Goal: Task Accomplishment & Management: Manage account settings

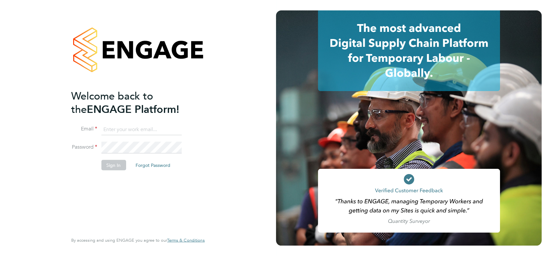
type input "[PERSON_NAME][EMAIL_ADDRESS][PERSON_NAME][DOMAIN_NAME]"
click at [128, 183] on div "Welcome back to the ENGAGE Platform! Email [PERSON_NAME][EMAIL_ADDRESS][PERSON_…" at bounding box center [134, 160] width 127 height 143
click at [118, 162] on button "Sign In" at bounding box center [113, 165] width 25 height 10
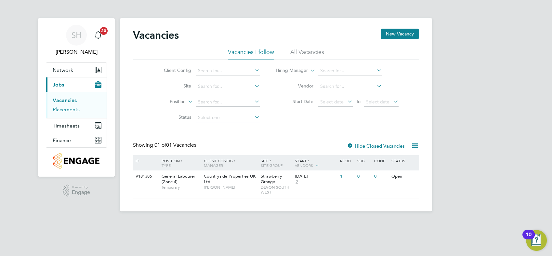
click at [72, 112] on link "Placements" at bounding box center [66, 109] width 27 height 6
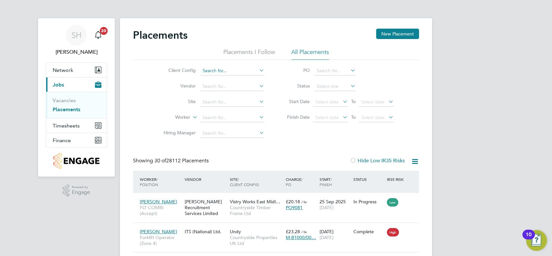
click at [212, 70] on input at bounding box center [232, 70] width 64 height 9
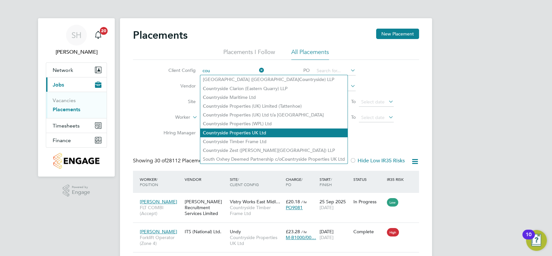
click at [254, 132] on li "Cou ntryside Properties UK Ltd" at bounding box center [273, 132] width 147 height 9
type input "Countryside Properties UK Ltd"
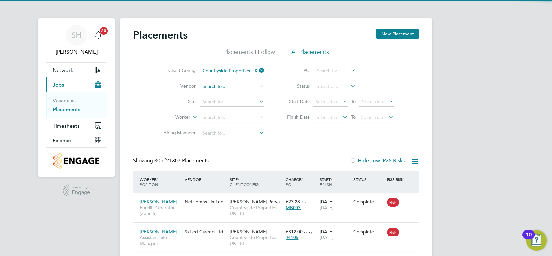
click at [225, 85] on input at bounding box center [232, 86] width 64 height 9
click at [224, 94] on li "ITS (National) Ltd." at bounding box center [232, 95] width 64 height 9
type input "ITS (National) Ltd."
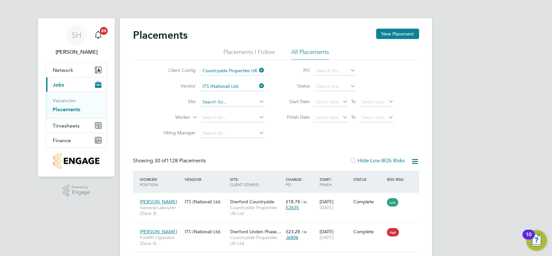
click at [220, 101] on input at bounding box center [232, 102] width 64 height 9
click at [239, 114] on li "Strawberry Grange" at bounding box center [232, 110] width 64 height 9
type input "Strawberry Grange"
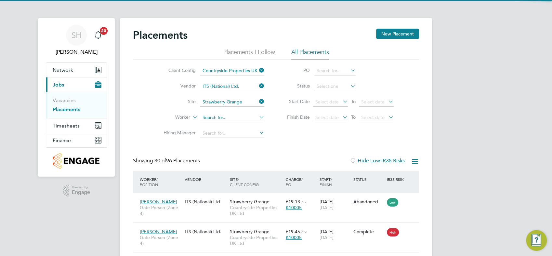
click at [219, 117] on input at bounding box center [232, 117] width 64 height 9
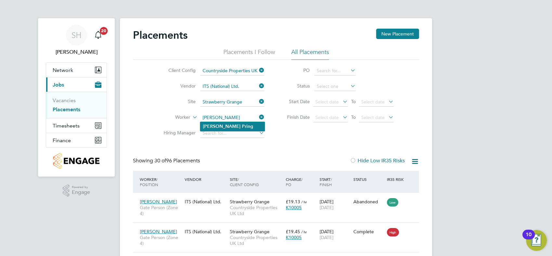
click at [232, 129] on li "Graham Pring" at bounding box center [232, 126] width 64 height 9
type input "[PERSON_NAME]"
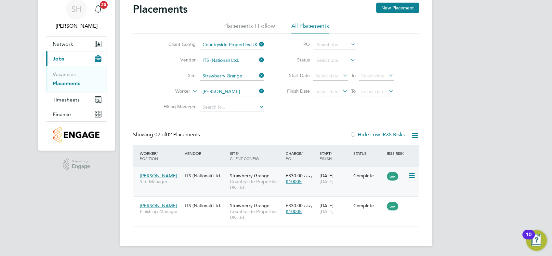
click at [169, 179] on span "Site Manager" at bounding box center [161, 182] width 42 height 6
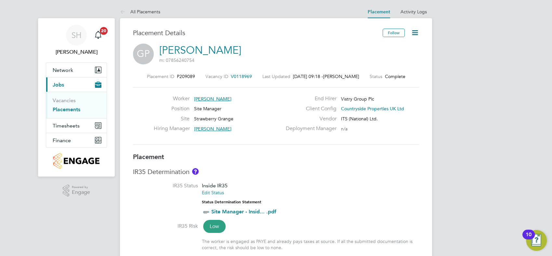
click at [417, 32] on icon at bounding box center [415, 33] width 8 height 8
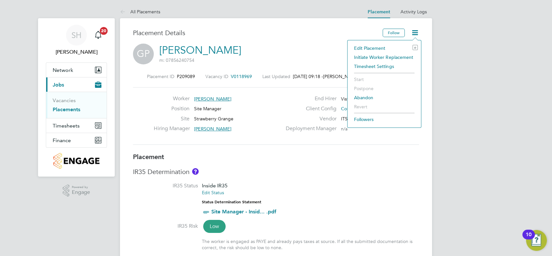
click at [374, 47] on li "Edit Placement e" at bounding box center [384, 48] width 67 height 9
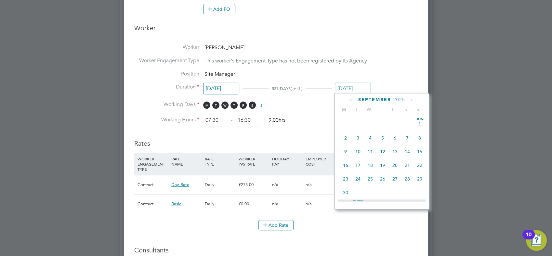
click at [349, 86] on input "[DATE]" at bounding box center [353, 89] width 36 height 12
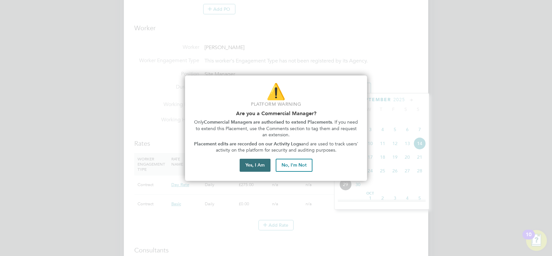
click at [255, 166] on button "Yes, I Am" at bounding box center [255, 165] width 31 height 13
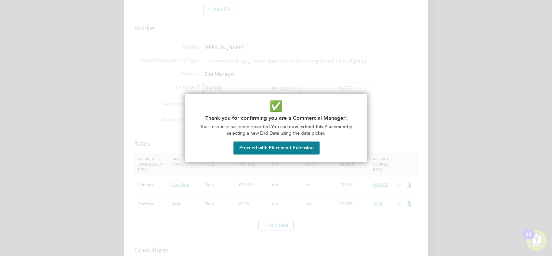
click at [269, 147] on button "Proceed with Placement Extension" at bounding box center [277, 148] width 86 height 13
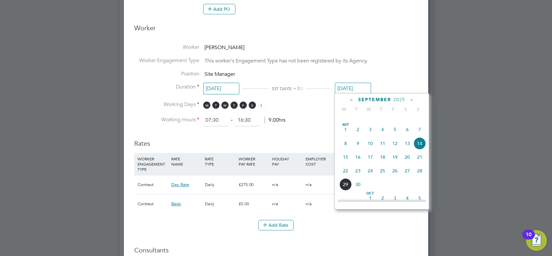
click at [413, 98] on icon at bounding box center [412, 100] width 6 height 7
click at [420, 133] on span "12" at bounding box center [420, 127] width 12 height 12
type input "[DATE]"
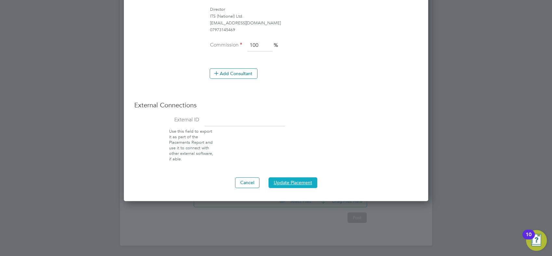
click at [291, 181] on button "Update Placement" at bounding box center [293, 182] width 49 height 10
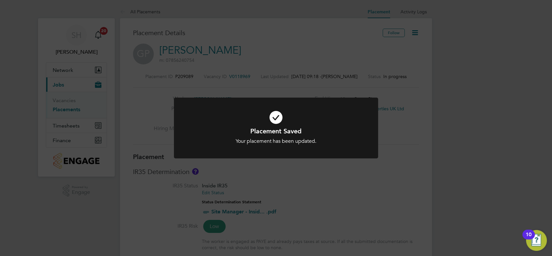
click at [401, 169] on div "Placement Saved Your placement has been updated. Cancel Okay" at bounding box center [276, 128] width 552 height 256
